Goal: Navigation & Orientation: Find specific page/section

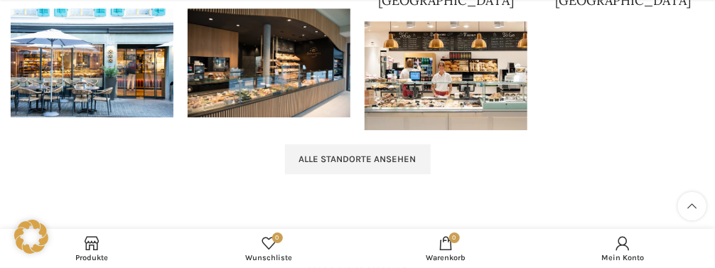
scroll to position [1501, 0]
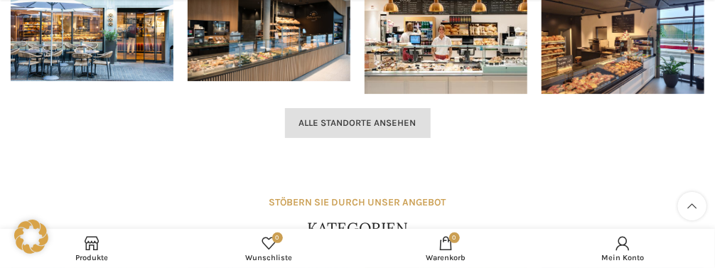
click at [318, 117] on span "Alle Standorte ansehen" at bounding box center [357, 122] width 117 height 11
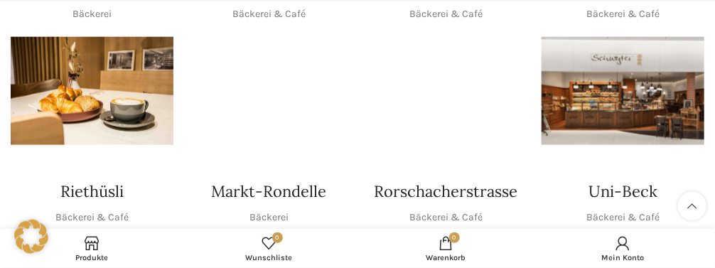
scroll to position [525, 0]
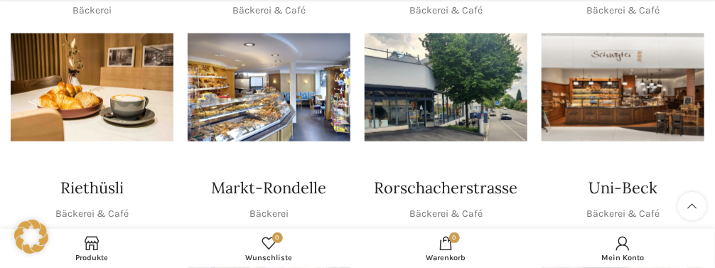
click at [386, 99] on img "1 / 1" at bounding box center [446, 87] width 163 height 109
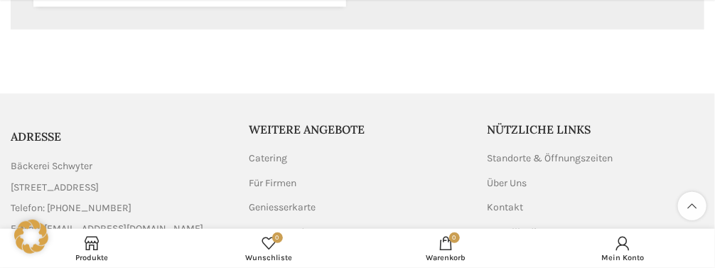
scroll to position [975, 0]
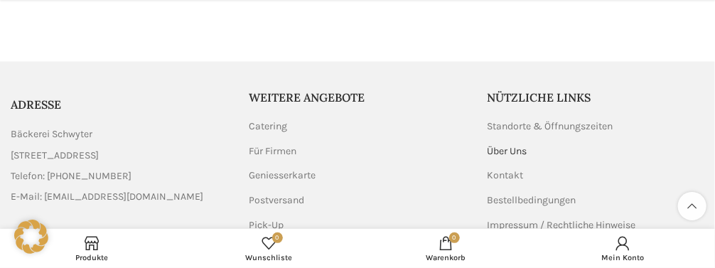
click at [503, 147] on link "Über Uns" at bounding box center [507, 151] width 41 height 14
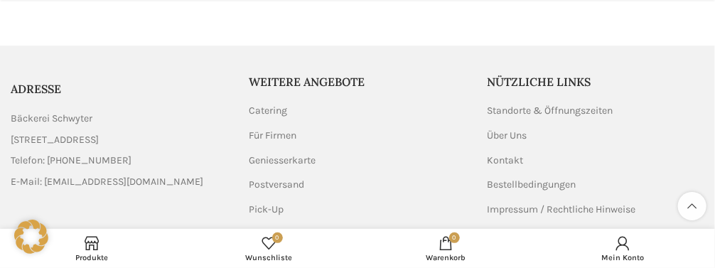
scroll to position [1548, 0]
